Goal: Book appointment/travel/reservation

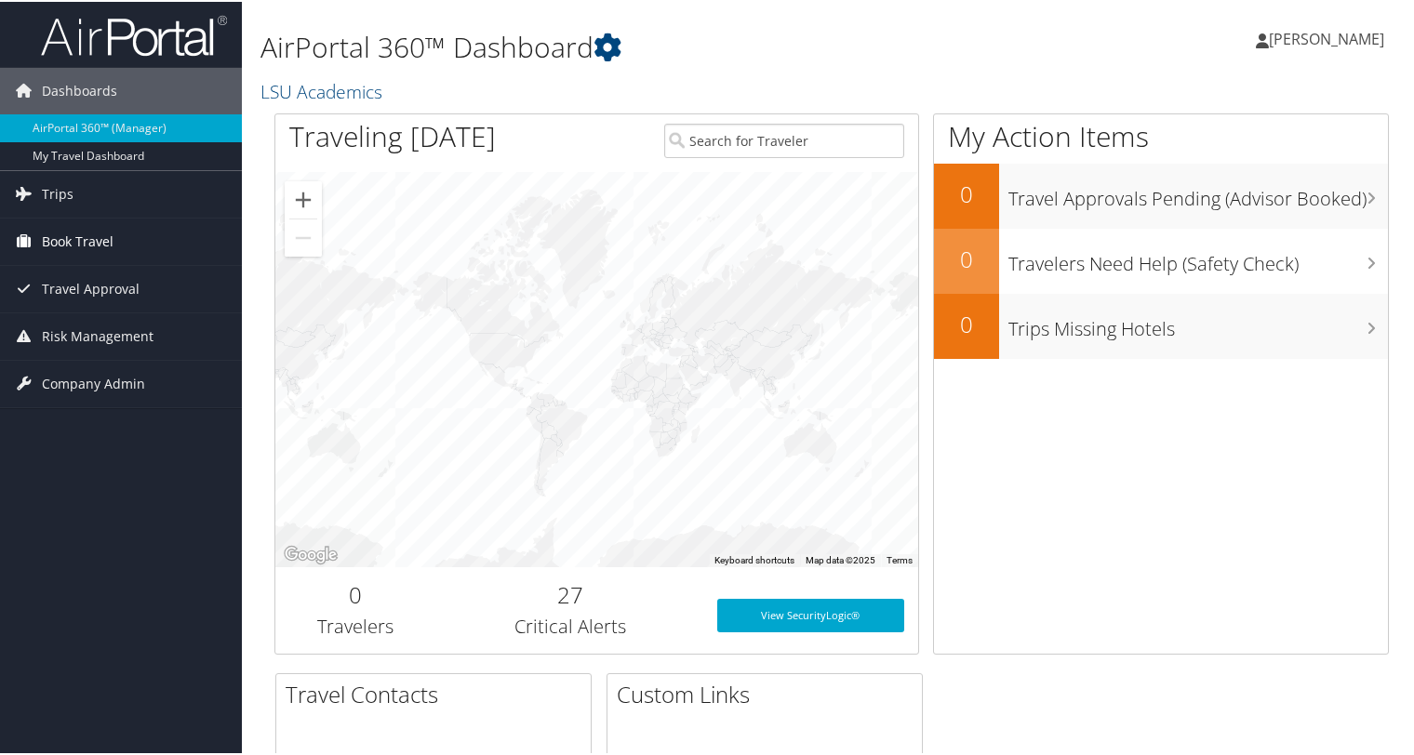
click at [73, 230] on span "Book Travel" at bounding box center [78, 240] width 72 height 47
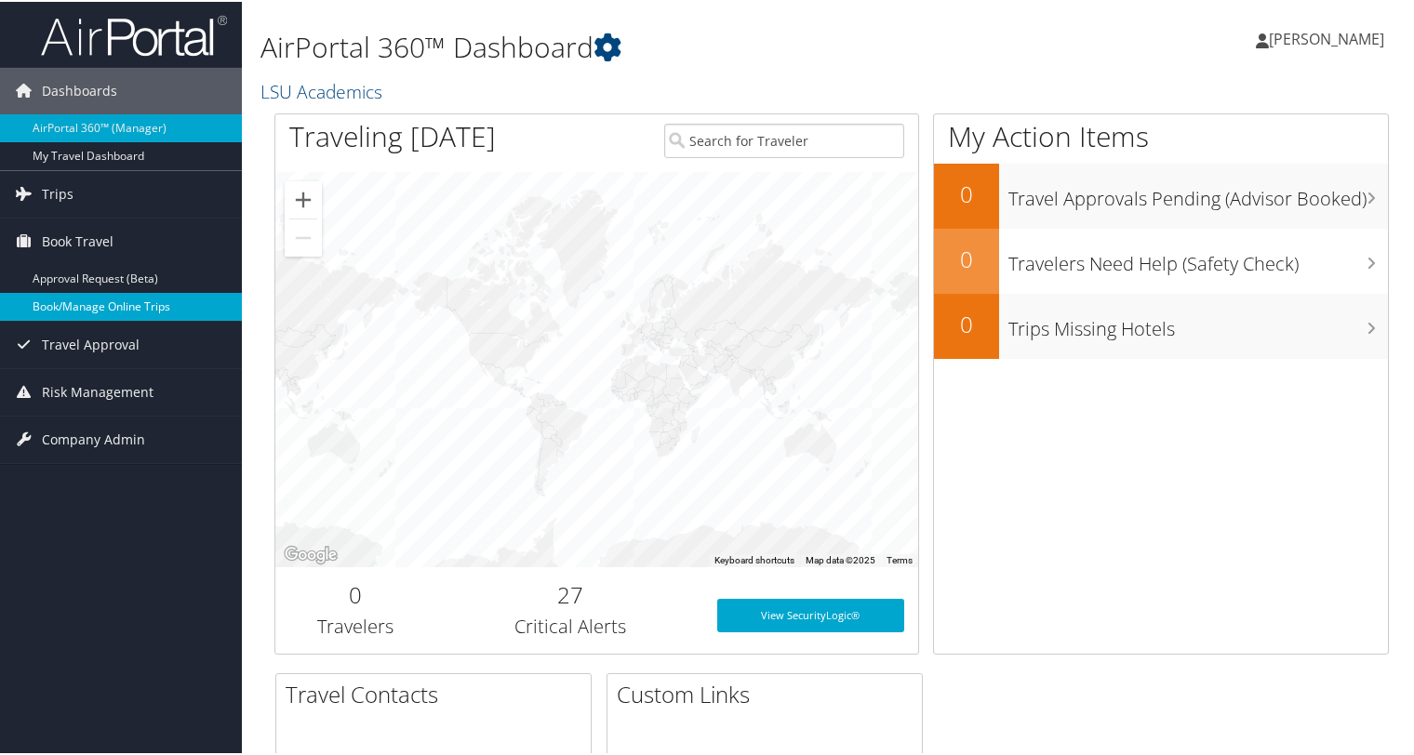
click at [59, 296] on link "Book/Manage Online Trips" at bounding box center [121, 305] width 242 height 28
